Goal: Find specific page/section: Find specific page/section

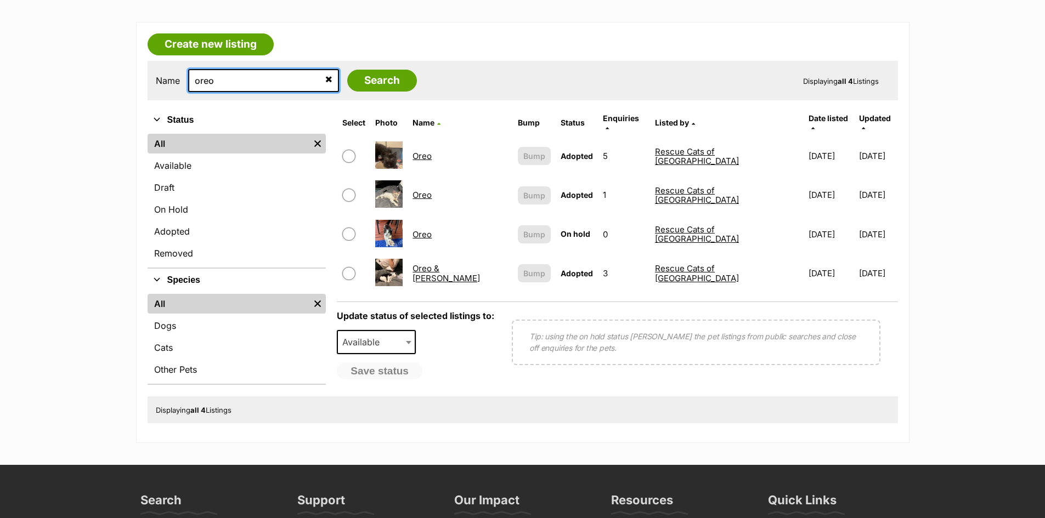
drag, startPoint x: 241, startPoint y: 80, endPoint x: 183, endPoint y: 76, distance: 58.9
click at [183, 76] on div "Name oreo Search" at bounding box center [286, 80] width 261 height 23
type input "[PERSON_NAME]"
click at [347, 70] on input "Search" at bounding box center [382, 81] width 70 height 22
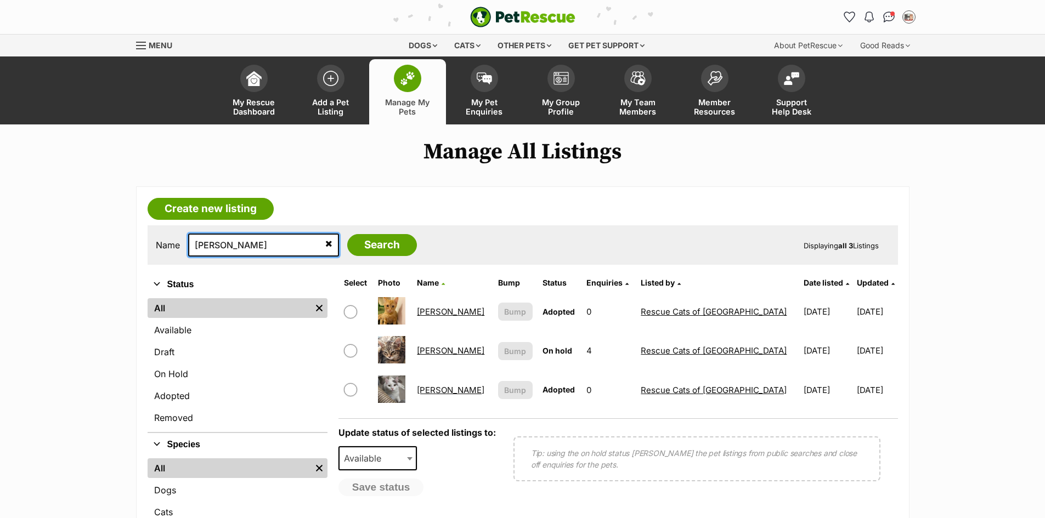
drag, startPoint x: 221, startPoint y: 247, endPoint x: 183, endPoint y: 237, distance: 39.3
click at [184, 240] on div "Name clara Search" at bounding box center [286, 245] width 261 height 23
type input "indiana"
click at [347, 234] on input "Search" at bounding box center [382, 245] width 70 height 22
